Goal: Communication & Community: Ask a question

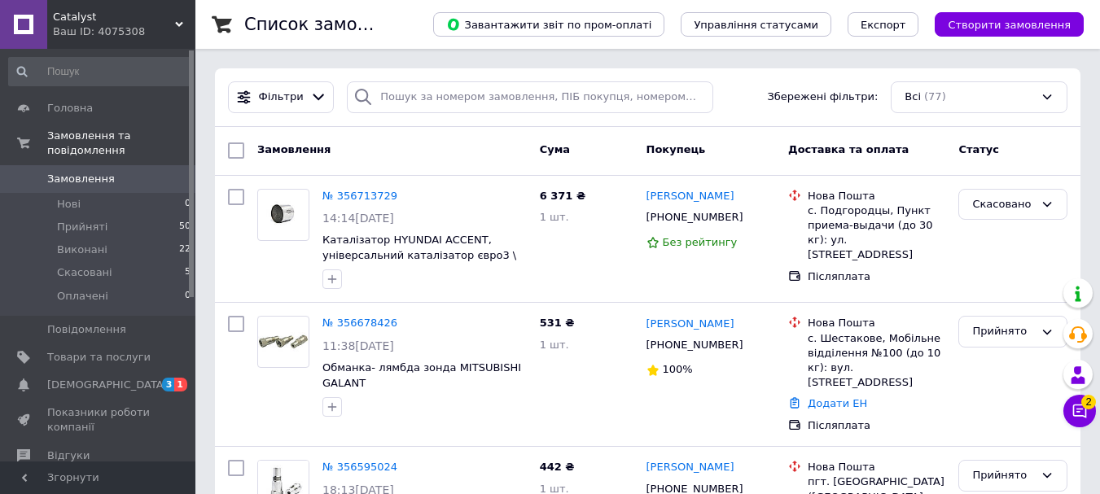
click at [98, 172] on span "Замовлення" at bounding box center [81, 179] width 68 height 15
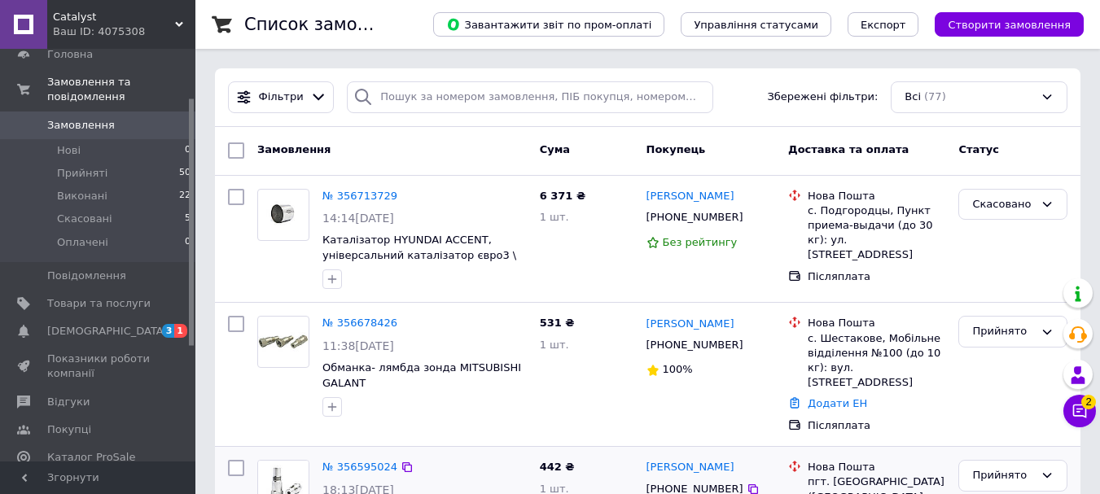
scroll to position [81, 0]
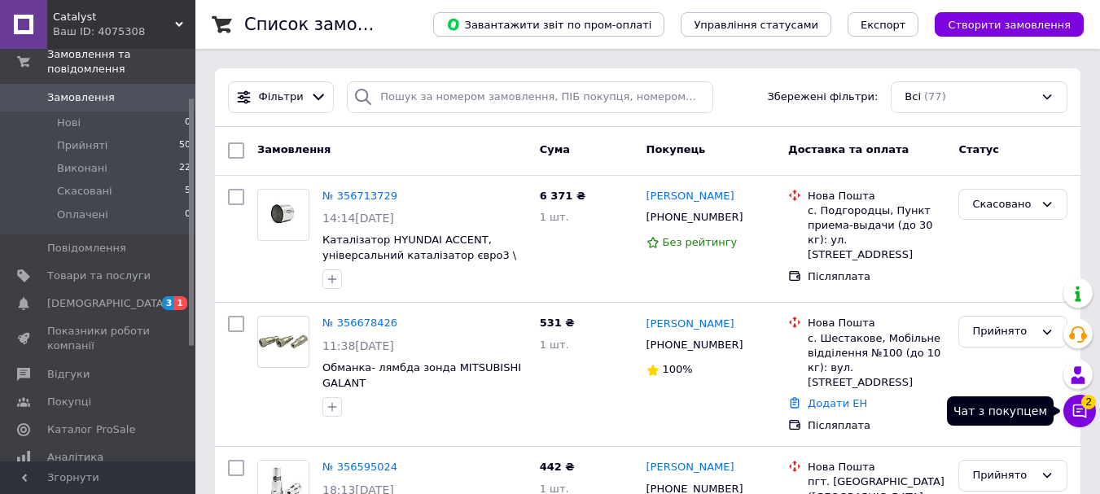
click at [1083, 404] on span "2" at bounding box center [1088, 402] width 15 height 15
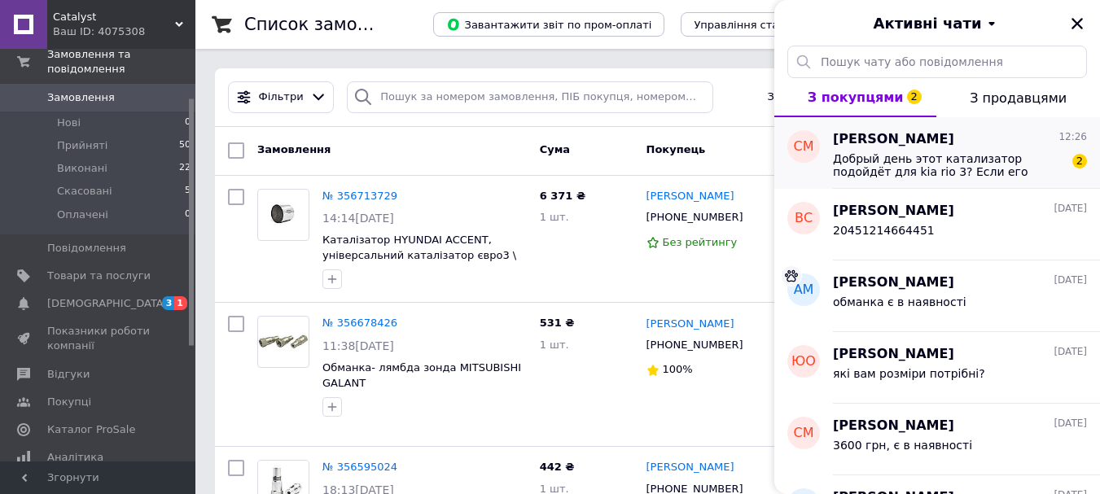
click at [886, 162] on span "Добрый день этот катализатор подойдёт для kia rio 3? Если его установить перепр…" at bounding box center [948, 165] width 231 height 26
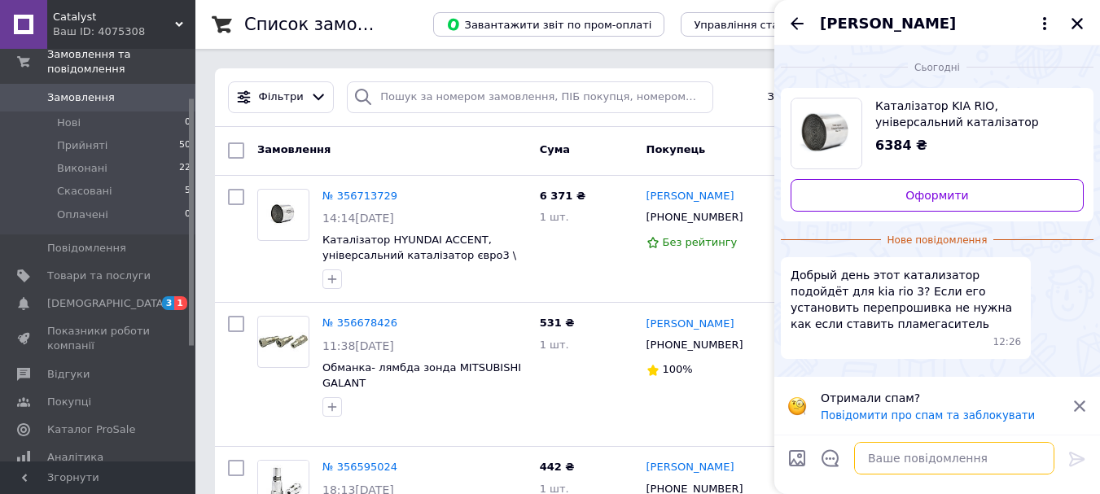
click at [916, 454] on textarea at bounding box center [954, 458] width 200 height 33
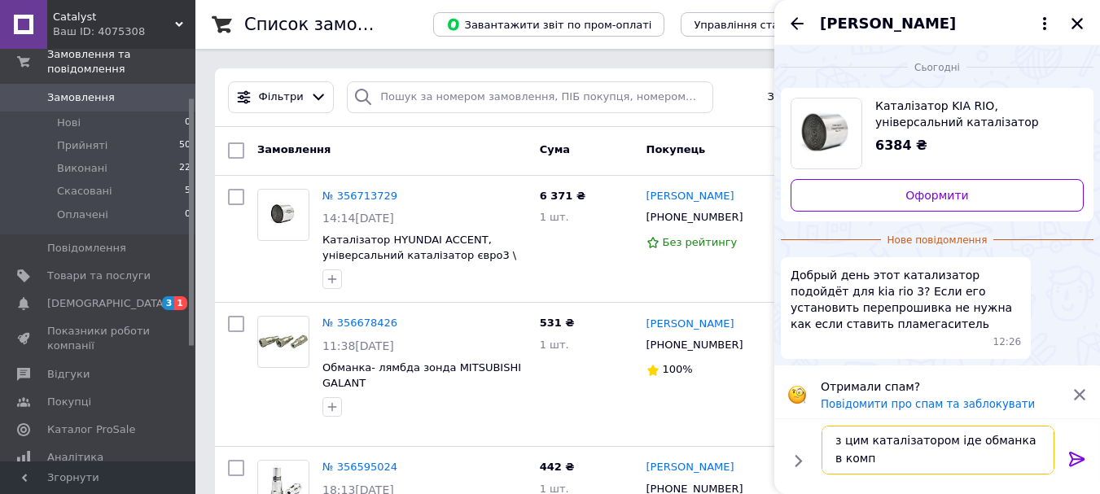
scroll to position [2, 0]
type textarea "з цим каталізатором іде обманка в комплекті"
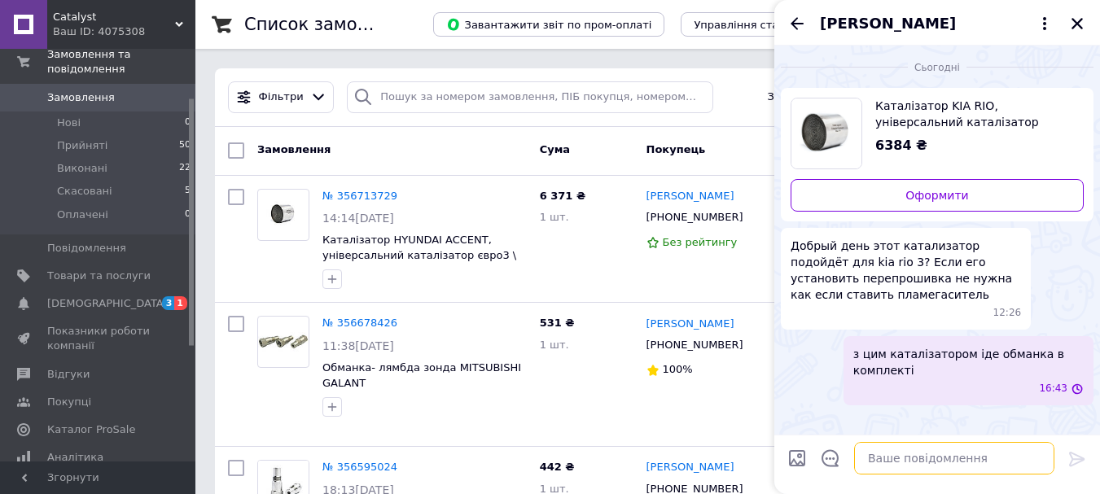
scroll to position [0, 0]
click at [798, 23] on icon "Назад" at bounding box center [796, 23] width 13 height 12
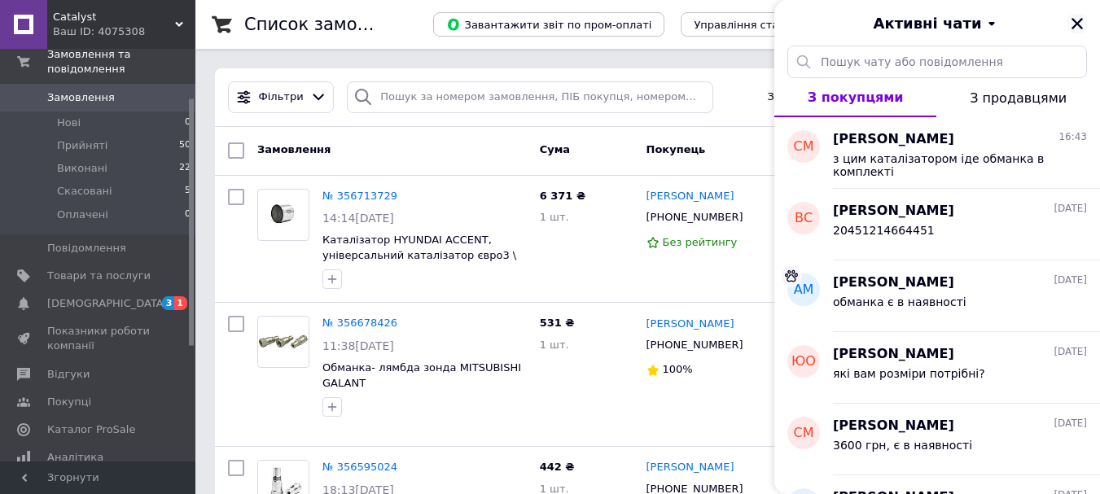
click at [1078, 23] on icon "Закрити" at bounding box center [1076, 23] width 11 height 11
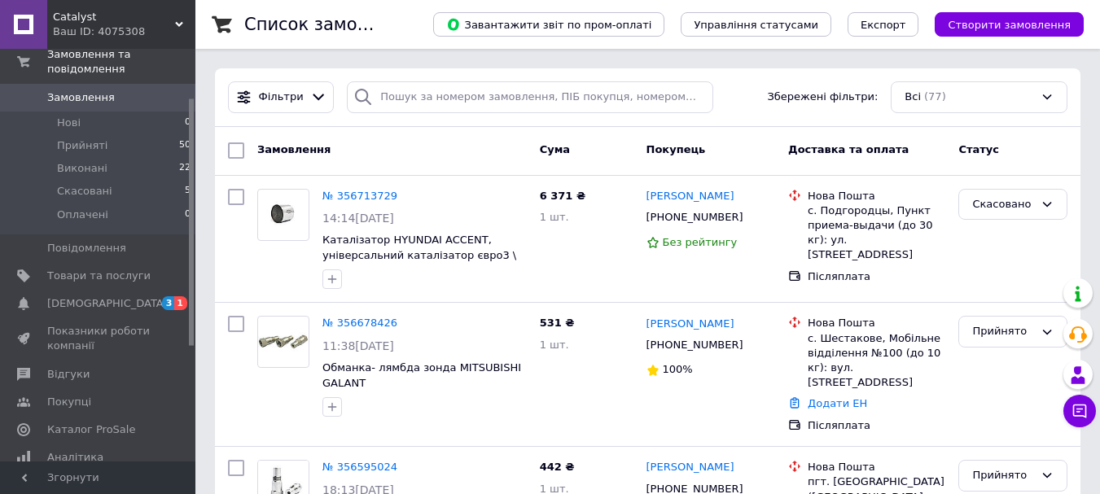
click at [178, 25] on use at bounding box center [179, 24] width 8 height 5
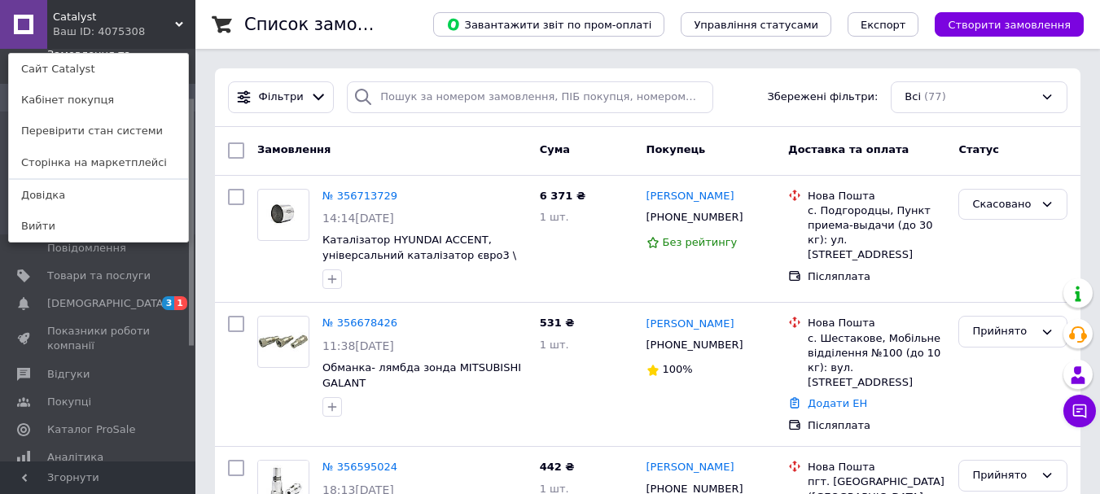
click at [178, 25] on use at bounding box center [179, 24] width 8 height 5
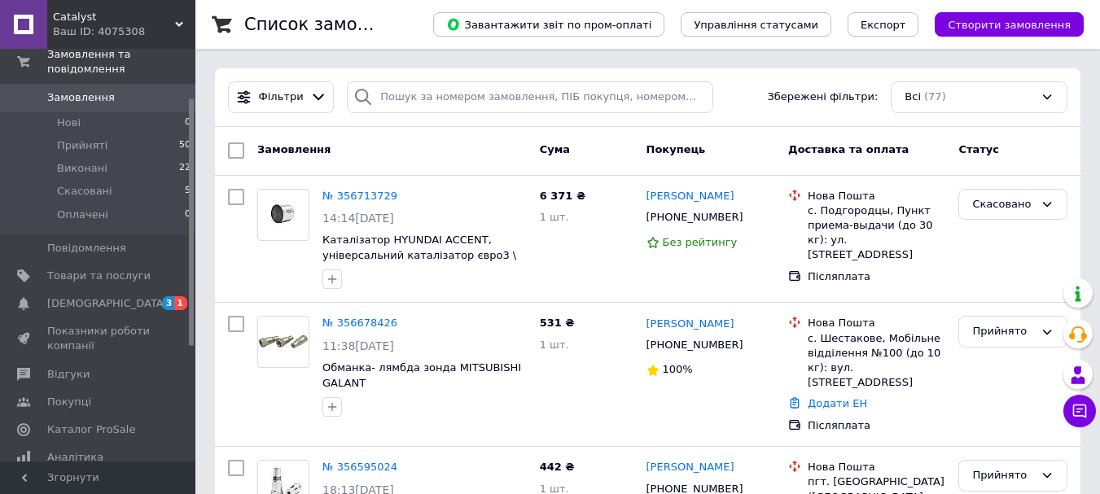
click at [178, 25] on use at bounding box center [179, 24] width 8 height 5
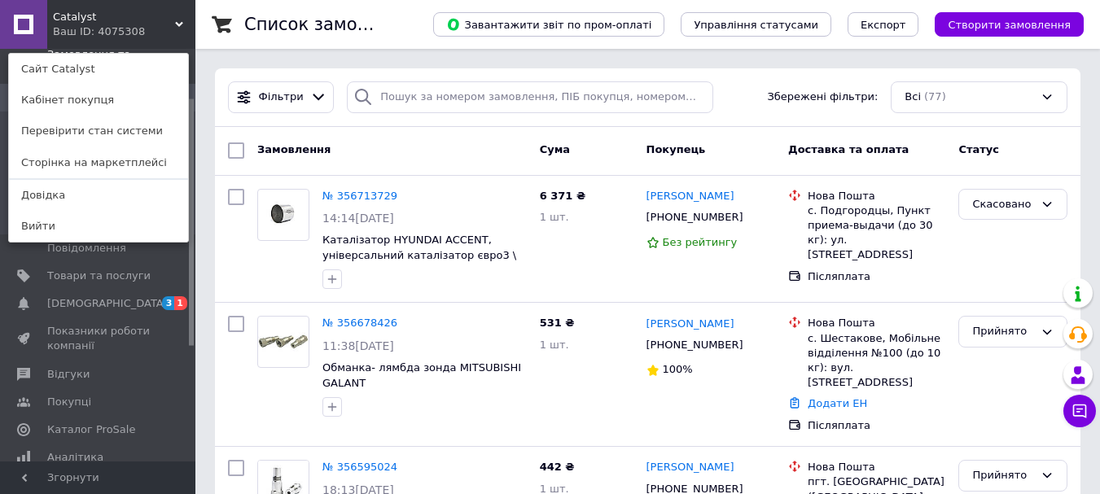
click at [178, 25] on use at bounding box center [179, 24] width 8 height 5
